Goal: Information Seeking & Learning: Learn about a topic

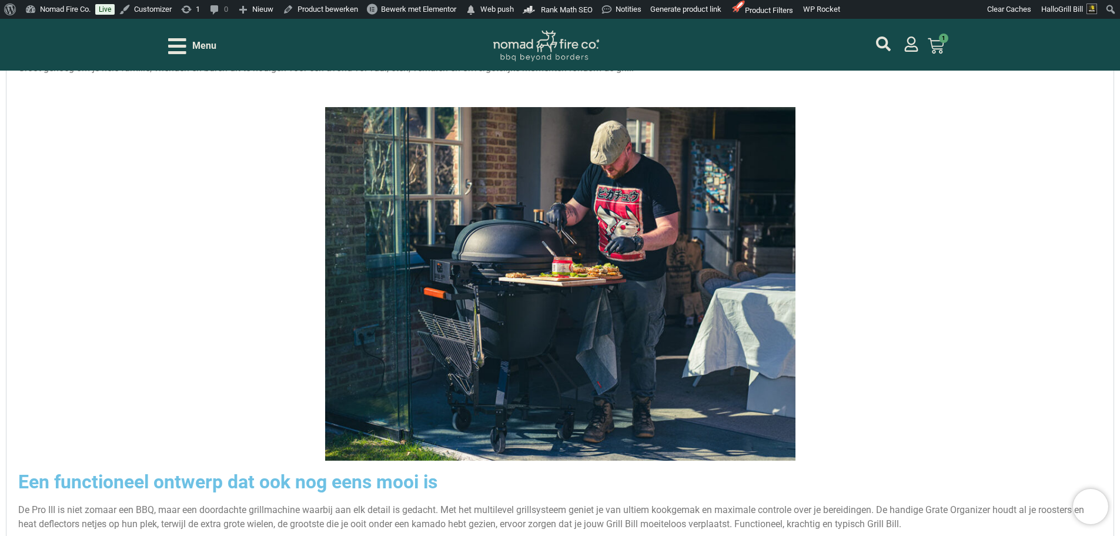
scroll to position [1992, 0]
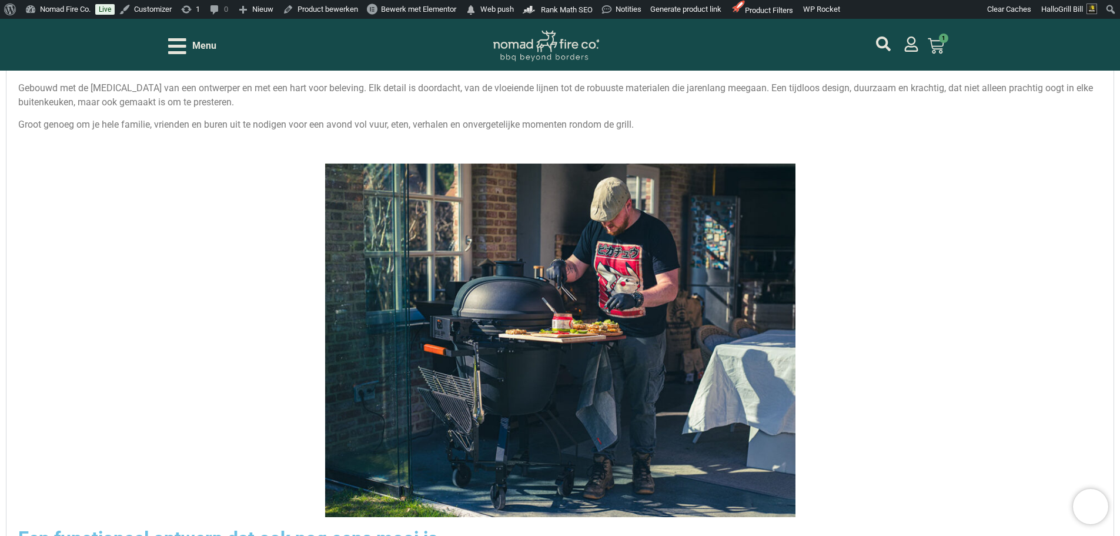
scroll to position [2050, 0]
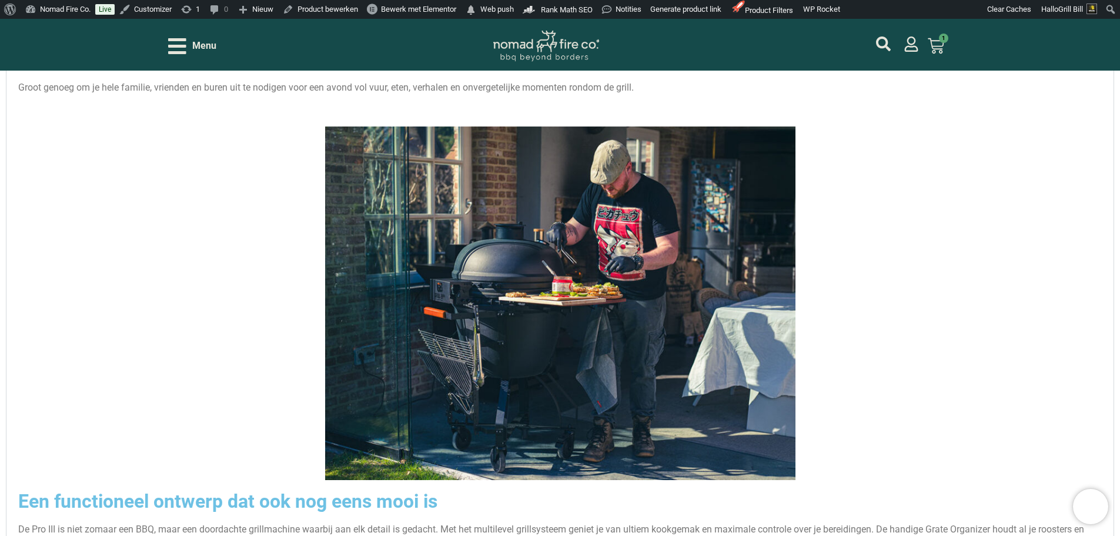
drag, startPoint x: 361, startPoint y: 181, endPoint x: 369, endPoint y: 179, distance: 8.6
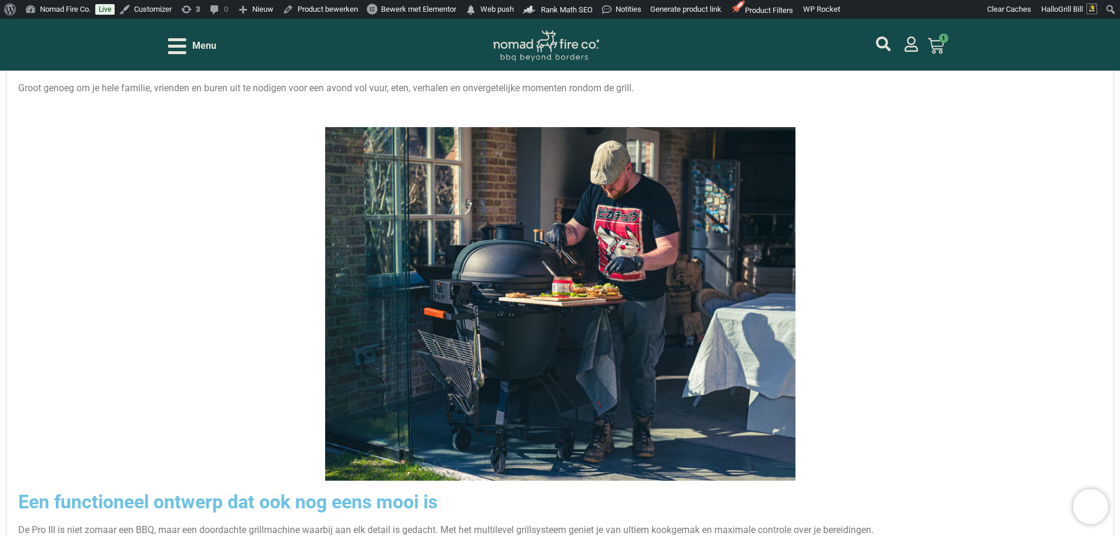
scroll to position [2046, 0]
